Goal: Information Seeking & Learning: Learn about a topic

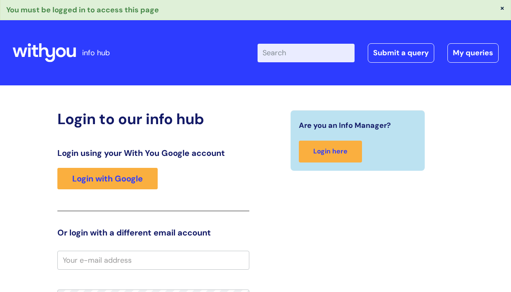
scroll to position [76, 0]
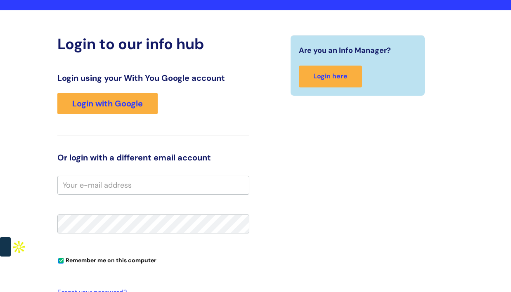
click at [103, 185] on input "email" at bounding box center [153, 185] width 192 height 19
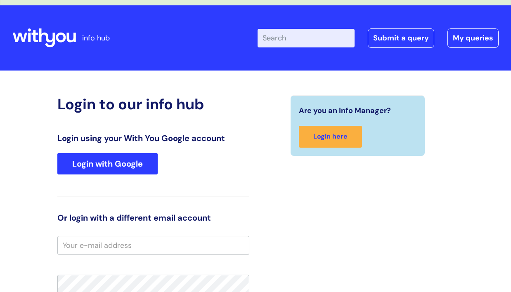
scroll to position [15, 0]
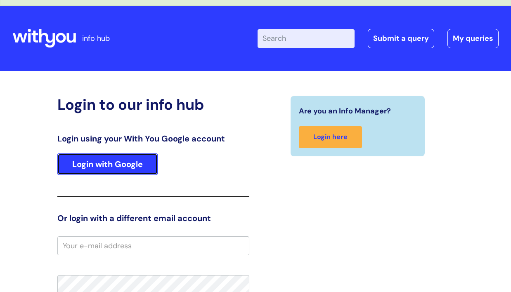
click at [133, 164] on link "Login with Google" at bounding box center [107, 164] width 100 height 21
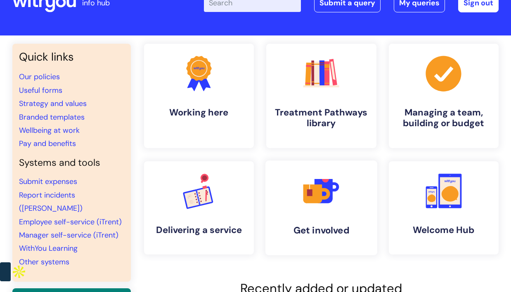
scroll to position [34, 0]
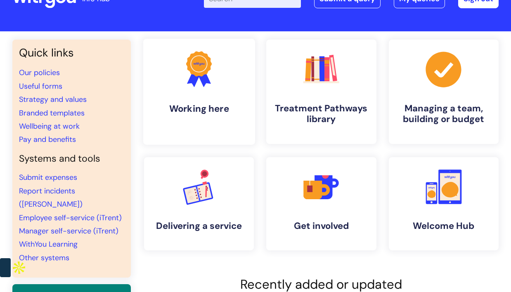
click at [230, 93] on link ".cls-1{fill:#f89b22;}.cls-1,.cls-2,.cls-3{stroke-width:0px;}.cls-2{fill:#2d3cff…" at bounding box center [198, 92] width 111 height 106
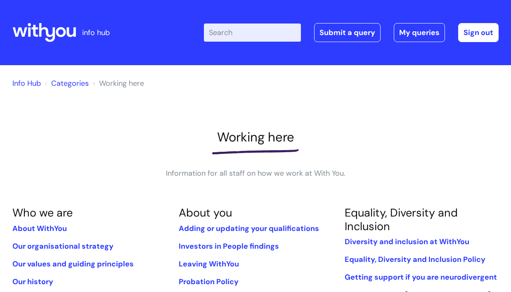
click at [30, 80] on link "Info Hub" at bounding box center [26, 83] width 28 height 10
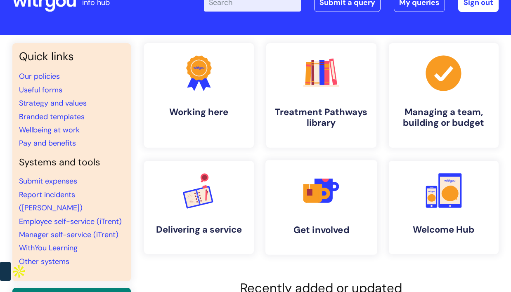
scroll to position [36, 0]
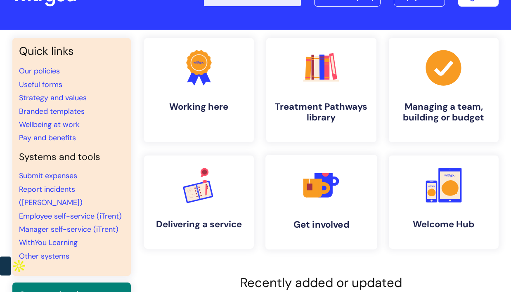
click at [315, 189] on icon at bounding box center [312, 188] width 19 height 19
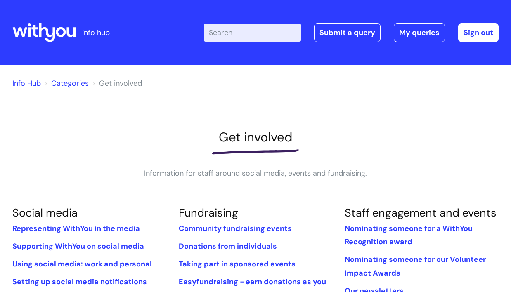
click at [260, 35] on input "Enter your search term here..." at bounding box center [252, 33] width 97 height 18
type input "jobs"
click button "Search" at bounding box center [0, 0] width 0 height 0
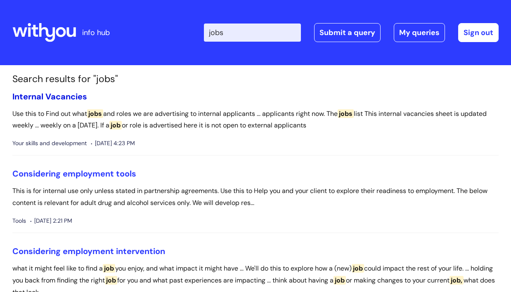
click at [57, 96] on link "Internal Vacancies" at bounding box center [49, 96] width 75 height 11
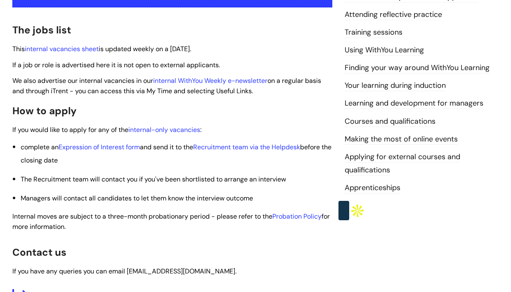
scroll to position [202, 0]
click at [96, 52] on link "internal vacancies sheet" at bounding box center [62, 49] width 74 height 9
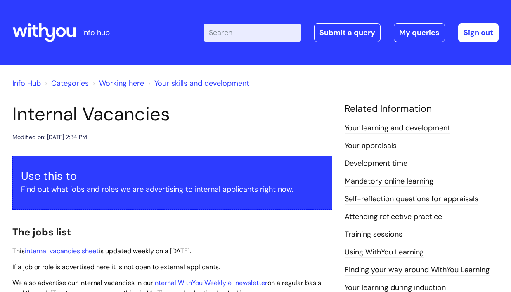
scroll to position [202, 0]
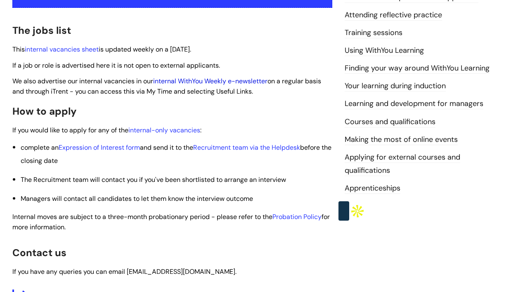
click at [199, 81] on link "internal WithYou Weekly e-newsletter" at bounding box center [210, 81] width 114 height 9
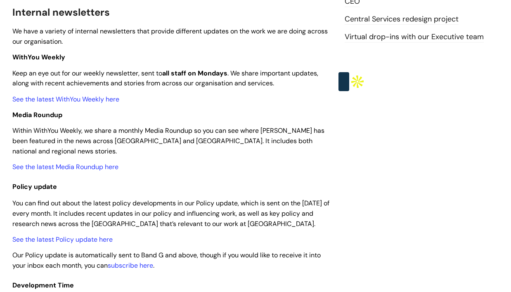
scroll to position [230, 0]
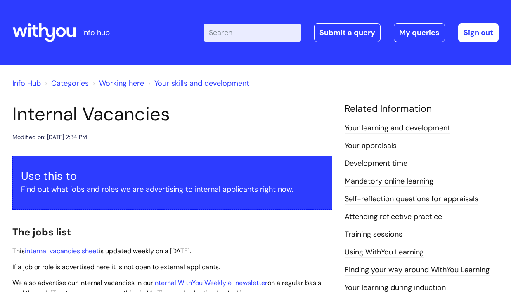
scroll to position [202, 0]
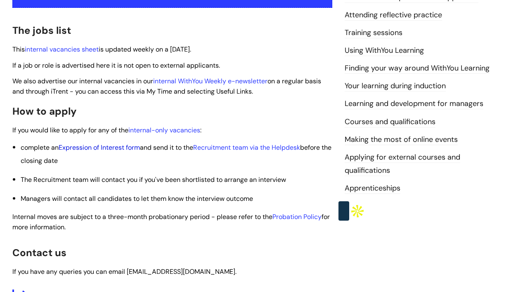
click at [124, 147] on link "Expression of Interest form" at bounding box center [99, 147] width 81 height 9
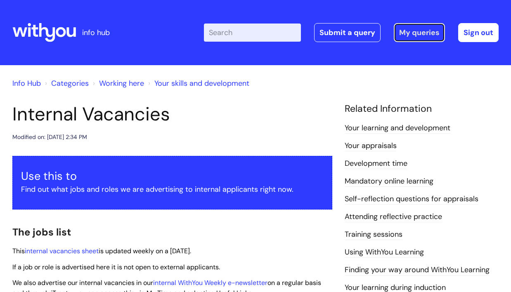
click at [424, 36] on link "My queries" at bounding box center [419, 32] width 51 height 19
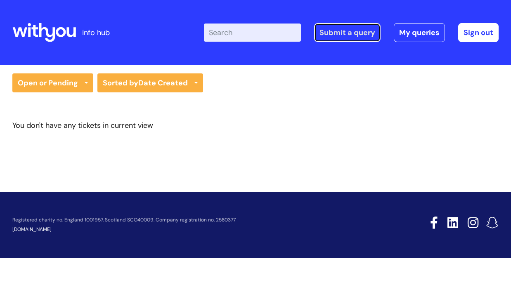
click at [346, 35] on link "Submit a query" at bounding box center [347, 32] width 66 height 19
